Goal: Book appointment/travel/reservation

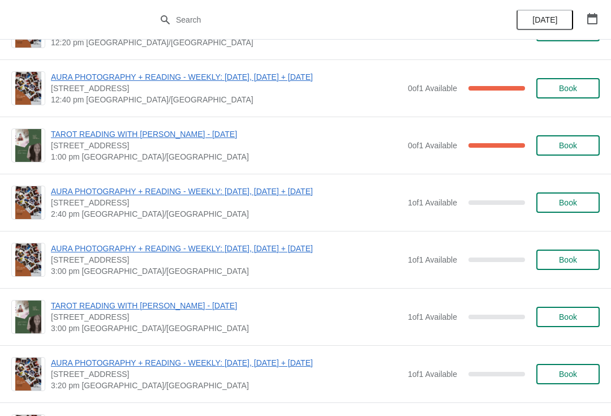
scroll to position [1657, 0]
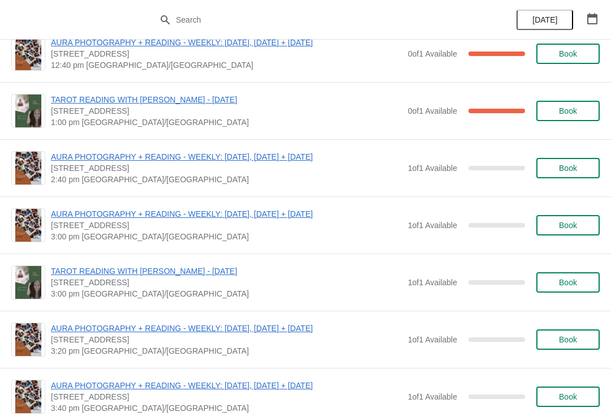
click at [569, 283] on span "Book" at bounding box center [568, 282] width 18 height 9
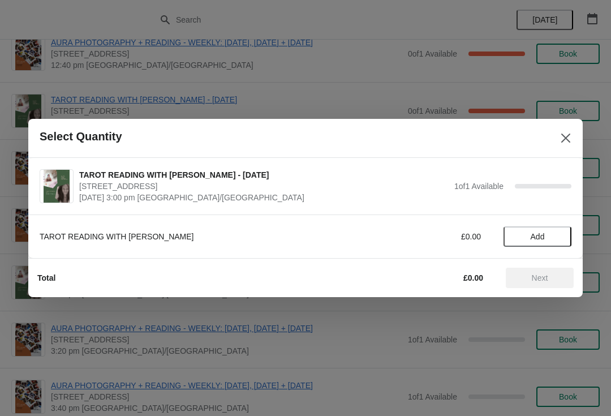
click at [546, 239] on span "Add" at bounding box center [538, 236] width 48 height 9
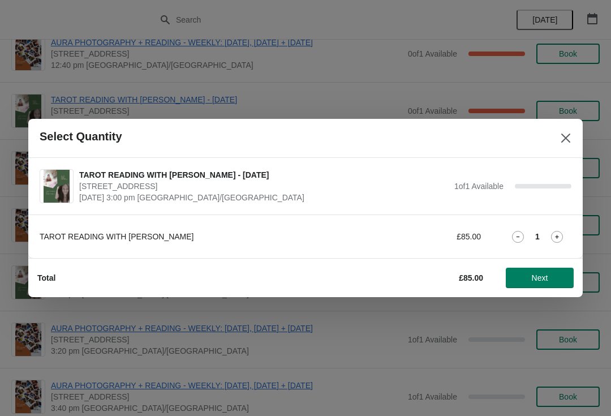
click at [539, 285] on button "Next" at bounding box center [540, 278] width 68 height 20
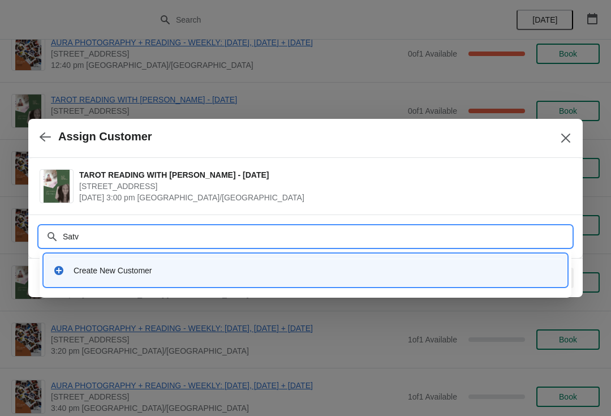
type input "Satvi"
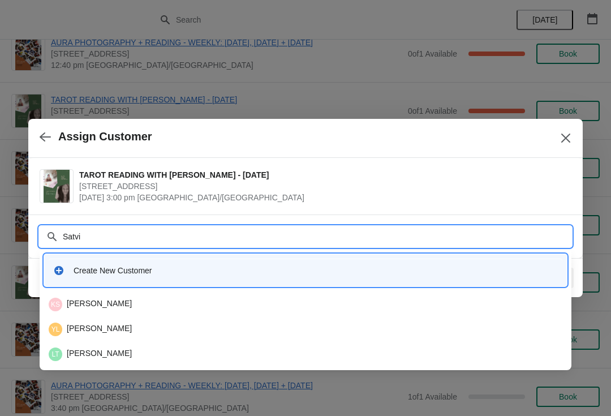
click at [259, 268] on div "Create New Customer" at bounding box center [316, 270] width 485 height 11
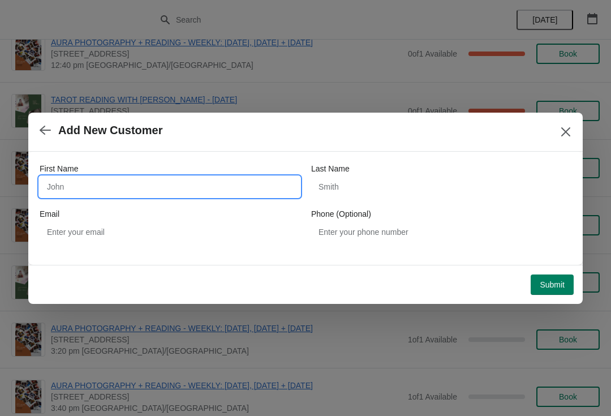
click at [148, 195] on input "First Name" at bounding box center [170, 187] width 260 height 20
type input "Satvi"
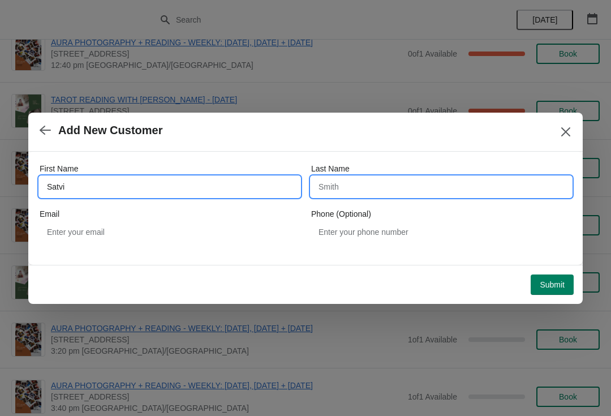
click at [376, 187] on input "Last Name" at bounding box center [441, 187] width 260 height 20
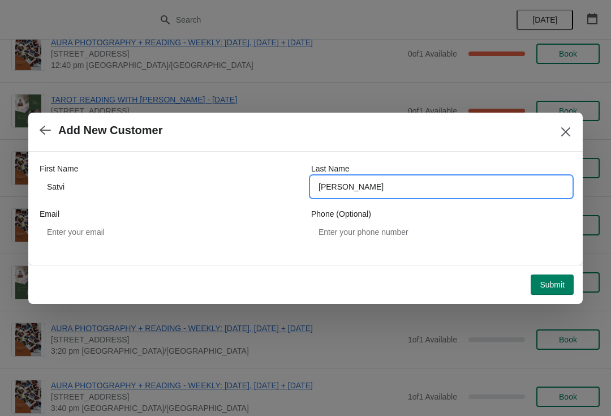
type input "[PERSON_NAME]"
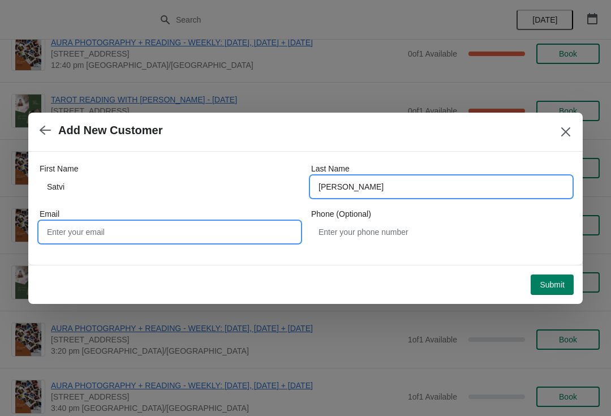
click at [225, 229] on input "Email" at bounding box center [170, 232] width 260 height 20
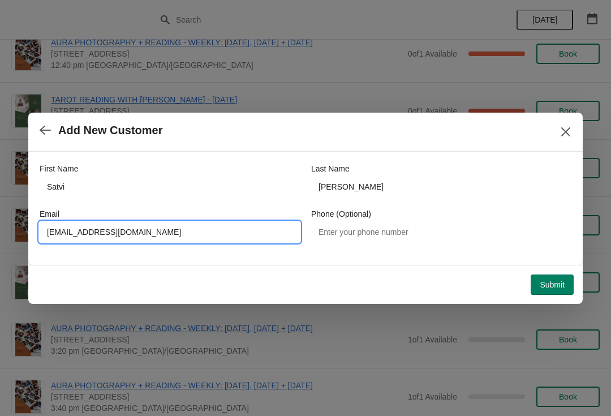
type input "[EMAIL_ADDRESS][DOMAIN_NAME]"
click at [547, 289] on span "Submit" at bounding box center [552, 284] width 25 height 9
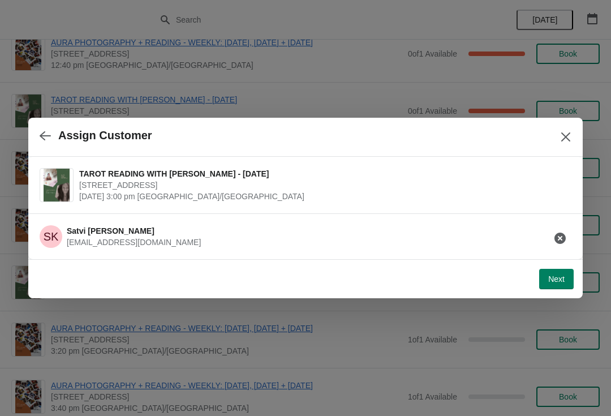
click at [564, 269] on button "Next" at bounding box center [556, 279] width 35 height 20
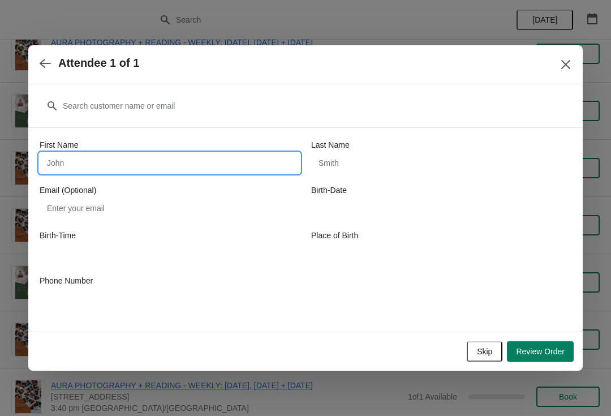
click at [163, 161] on input "First Name" at bounding box center [170, 163] width 260 height 20
type input "Satvi"
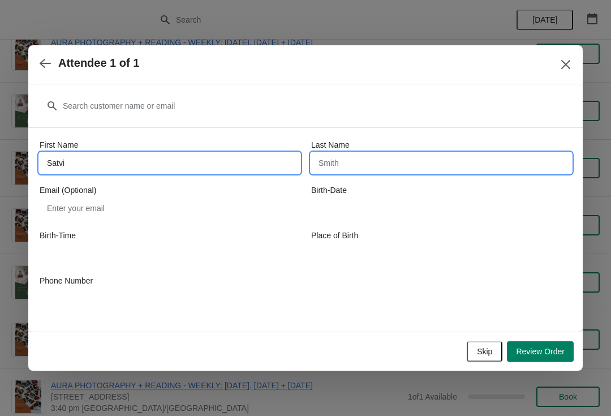
click at [413, 160] on input "Last Name" at bounding box center [441, 163] width 260 height 20
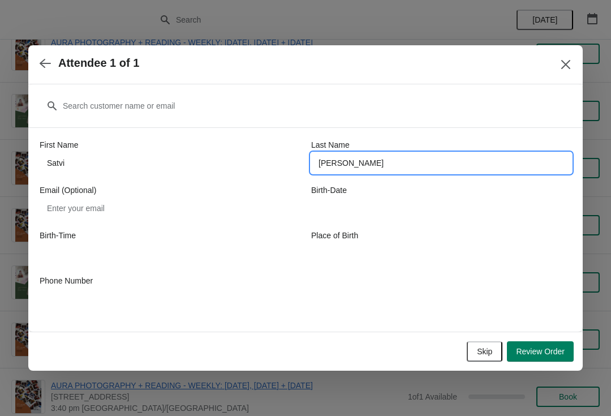
type input "[PERSON_NAME]"
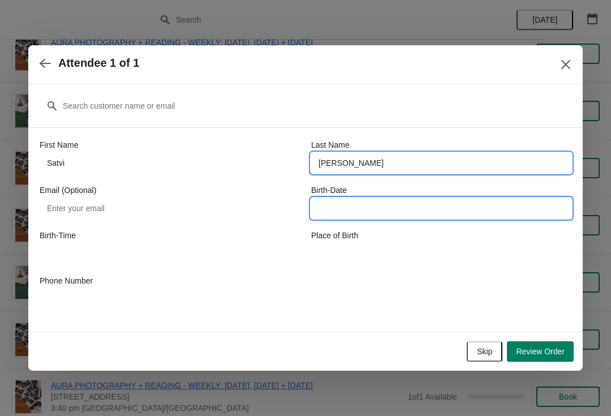
click at [412, 211] on input "Birth-Date" at bounding box center [441, 208] width 260 height 20
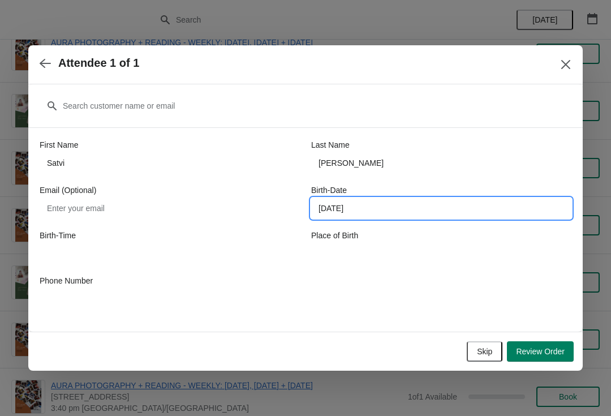
type input "[DATE]"
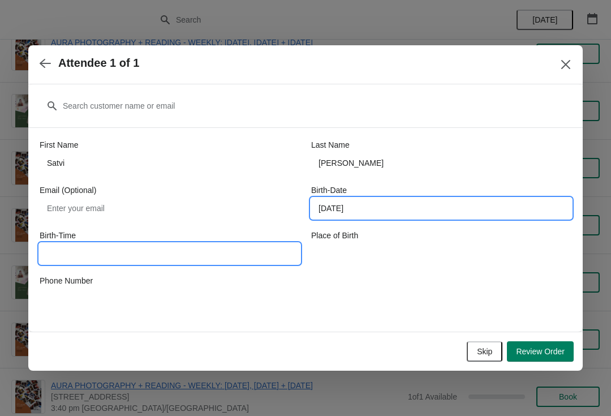
click at [202, 254] on input "Birth-Time" at bounding box center [170, 253] width 260 height 20
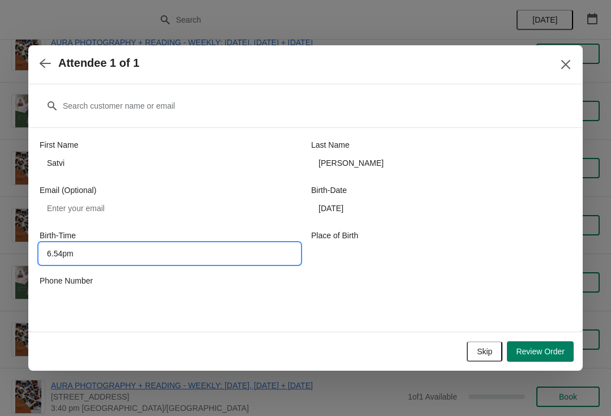
type input "6.54pm"
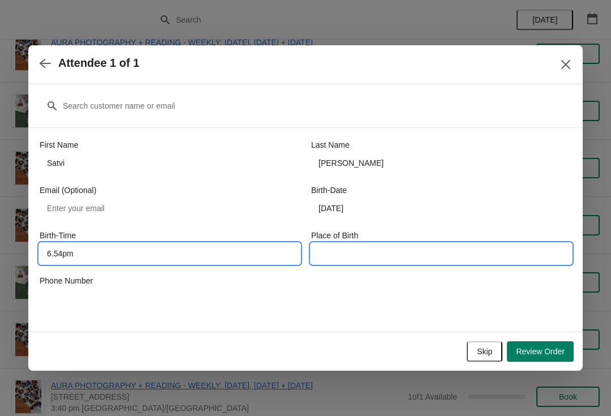
click at [387, 247] on input "Place of Birth" at bounding box center [441, 253] width 260 height 20
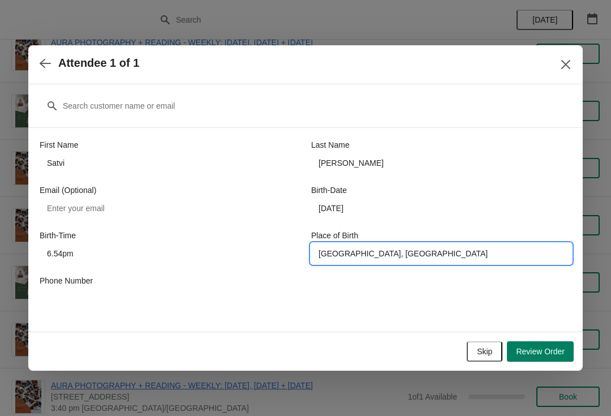
type input "[GEOGRAPHIC_DATA], [GEOGRAPHIC_DATA]"
click at [548, 352] on span "Review Order" at bounding box center [540, 351] width 49 height 9
